Goal: Information Seeking & Learning: Learn about a topic

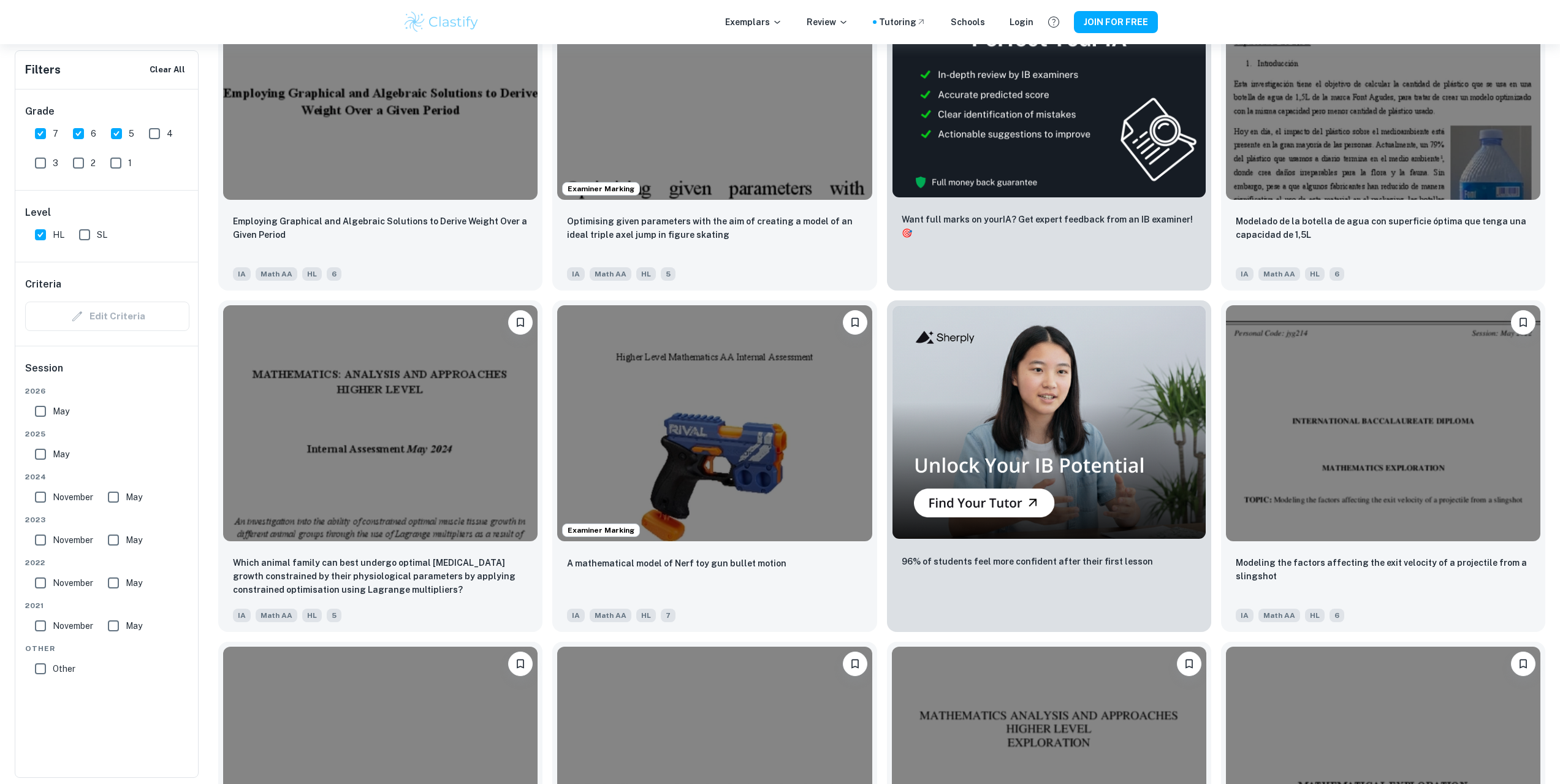
scroll to position [5656, 0]
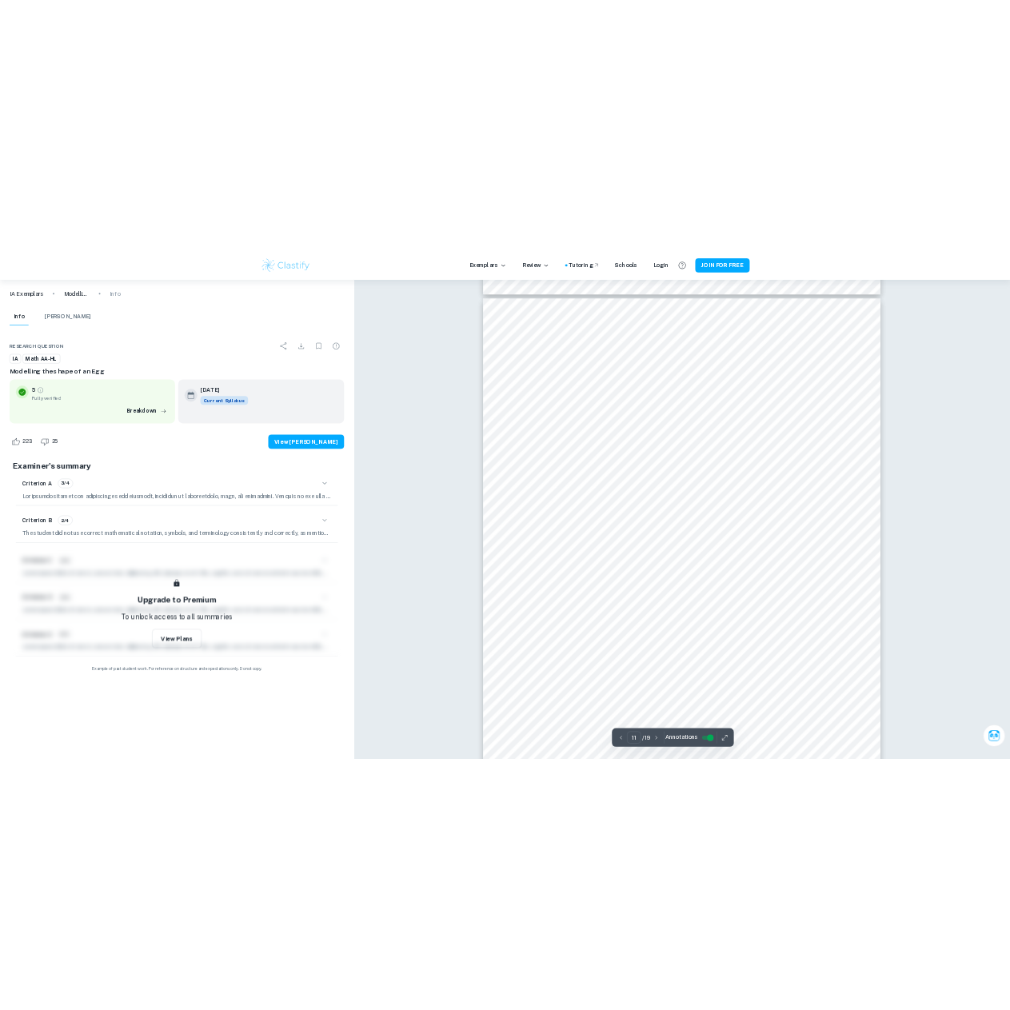
scroll to position [10793, 0]
